Goal: Task Accomplishment & Management: Complete application form

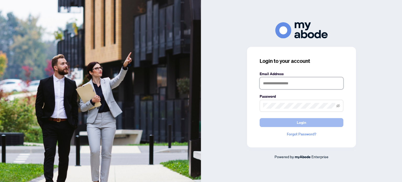
type input "**********"
click at [304, 125] on span "Login" at bounding box center [301, 122] width 9 height 8
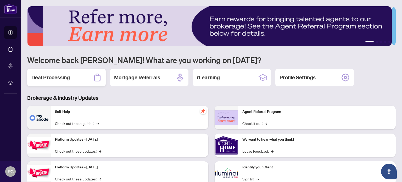
click at [58, 76] on h2 "Deal Processing" at bounding box center [50, 77] width 38 height 7
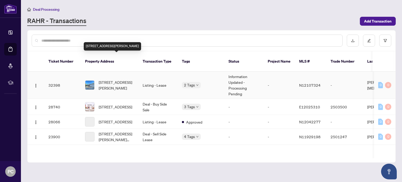
scroll to position [419, 0]
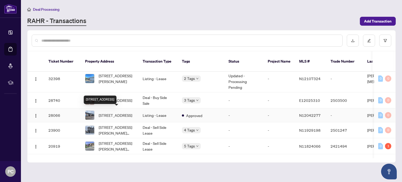
click at [122, 114] on span "[STREET_ADDRESS]" at bounding box center [116, 115] width 34 height 6
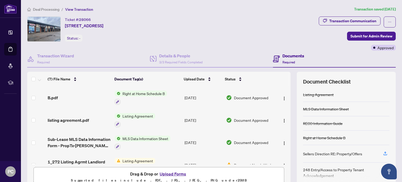
click at [179, 172] on button "Upload Forms" at bounding box center [173, 173] width 30 height 7
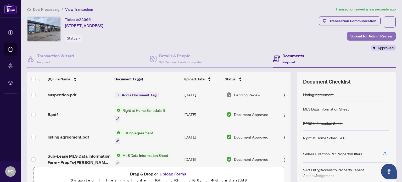
click at [362, 35] on span "Submit for Admin Review" at bounding box center [371, 36] width 42 height 8
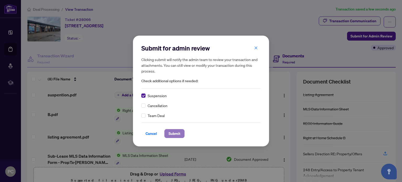
click at [173, 135] on span "Submit" at bounding box center [175, 133] width 12 height 8
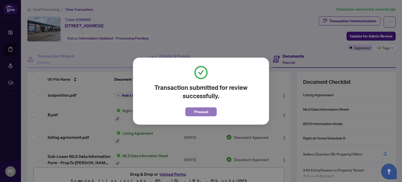
click at [198, 112] on span "Proceed" at bounding box center [201, 112] width 14 height 8
